Goal: Use online tool/utility

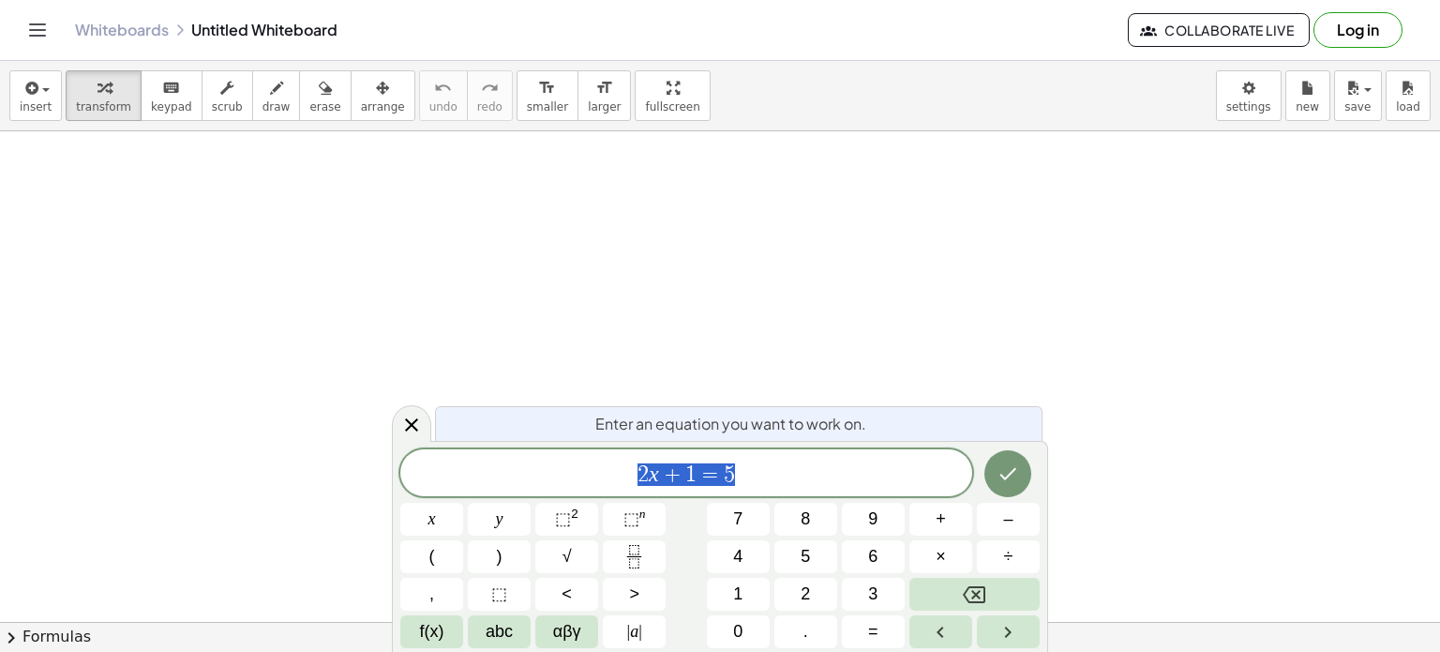
scroll to position [960, 0]
